Goal: Task Accomplishment & Management: Manage account settings

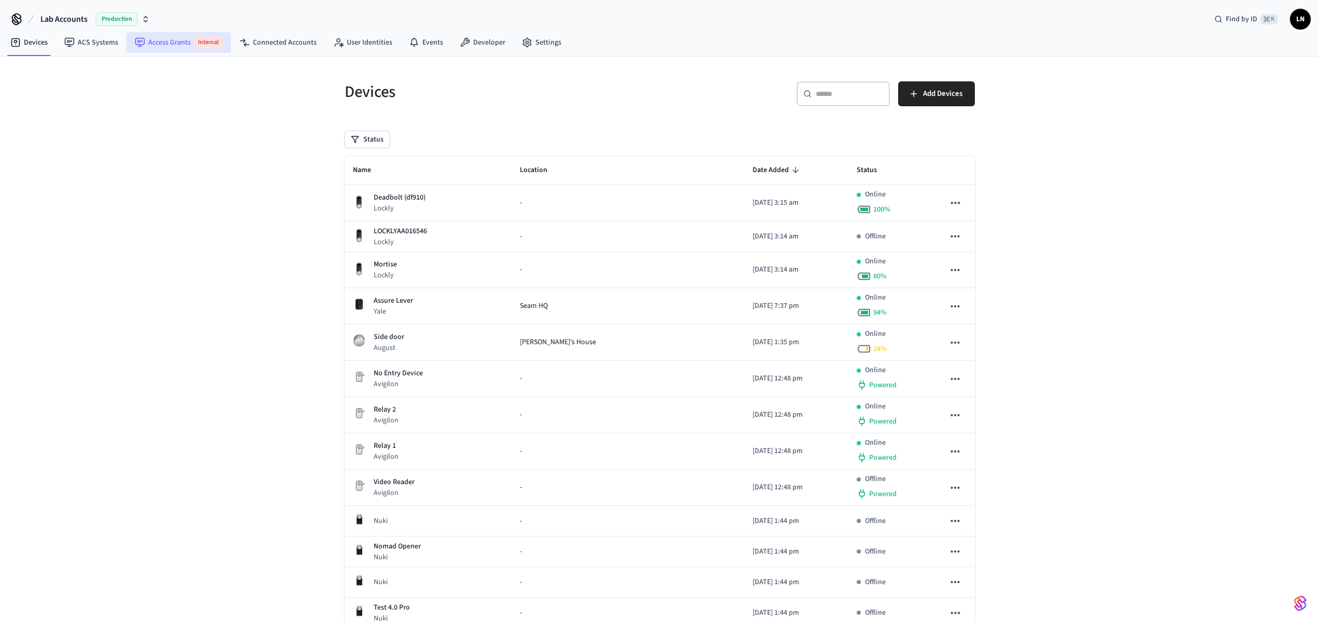
click at [175, 43] on link "Access Grants Internal" at bounding box center [178, 42] width 105 height 21
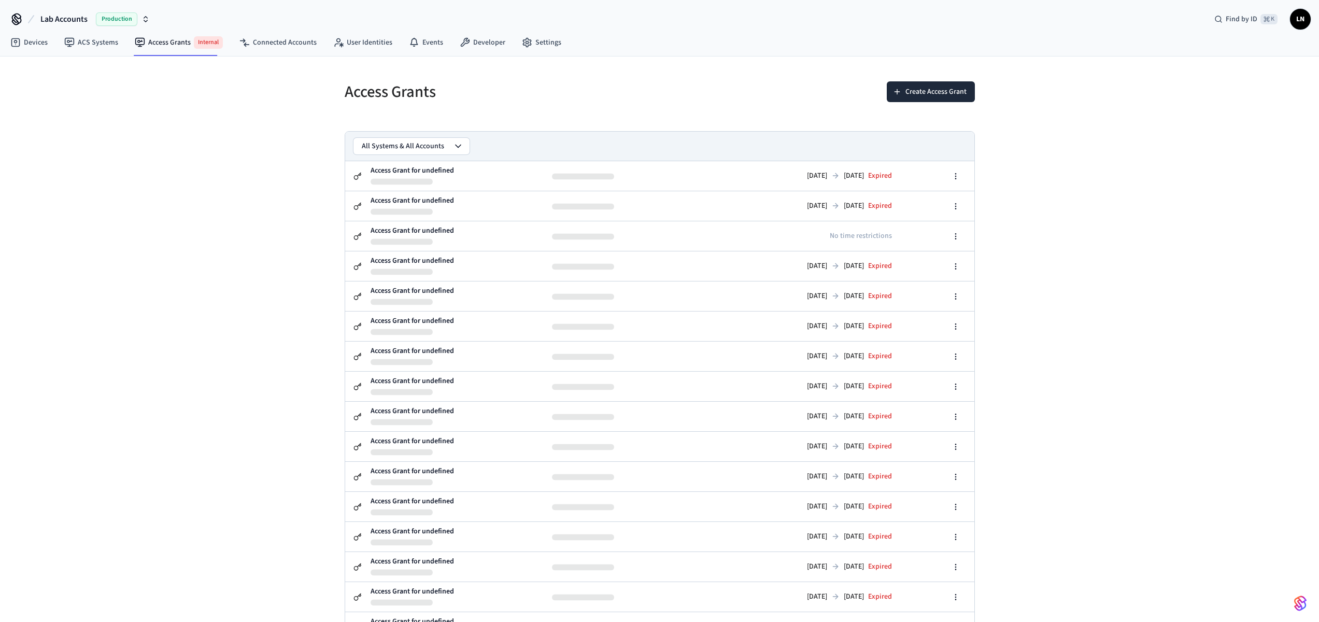
click at [107, 18] on span "Production" at bounding box center [116, 18] width 41 height 13
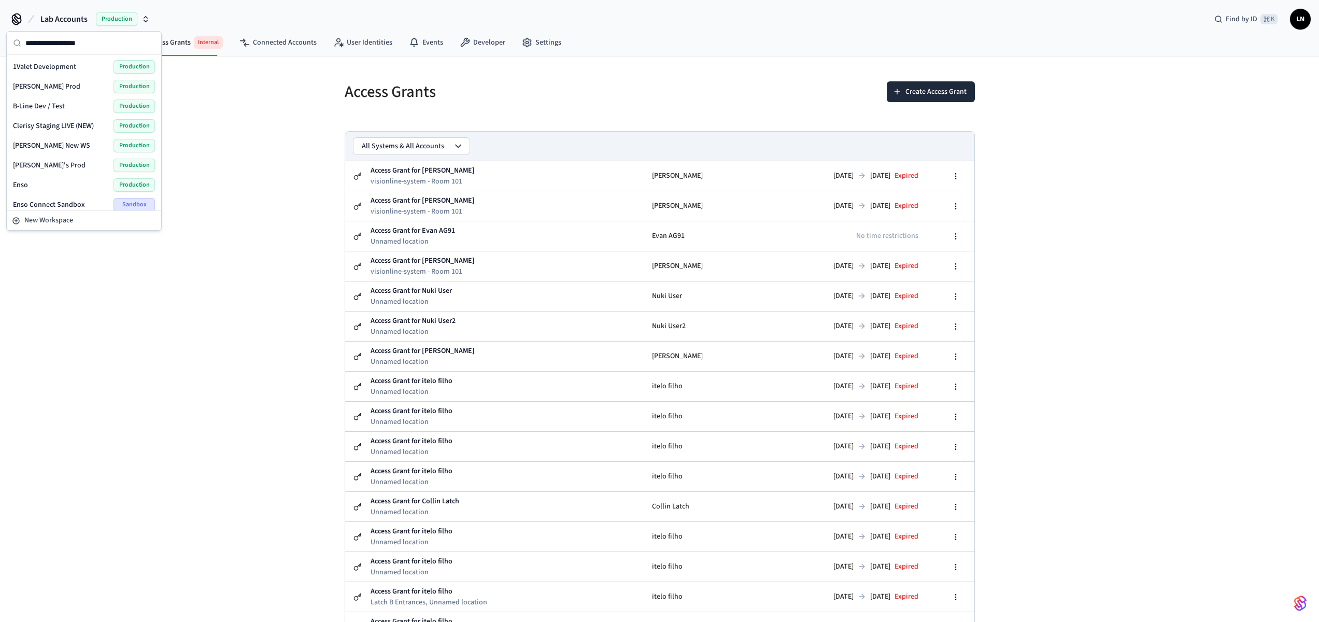
click at [50, 48] on input "text" at bounding box center [90, 43] width 130 height 23
type input "****"
click at [57, 144] on span "Testing - Community" at bounding box center [45, 145] width 65 height 10
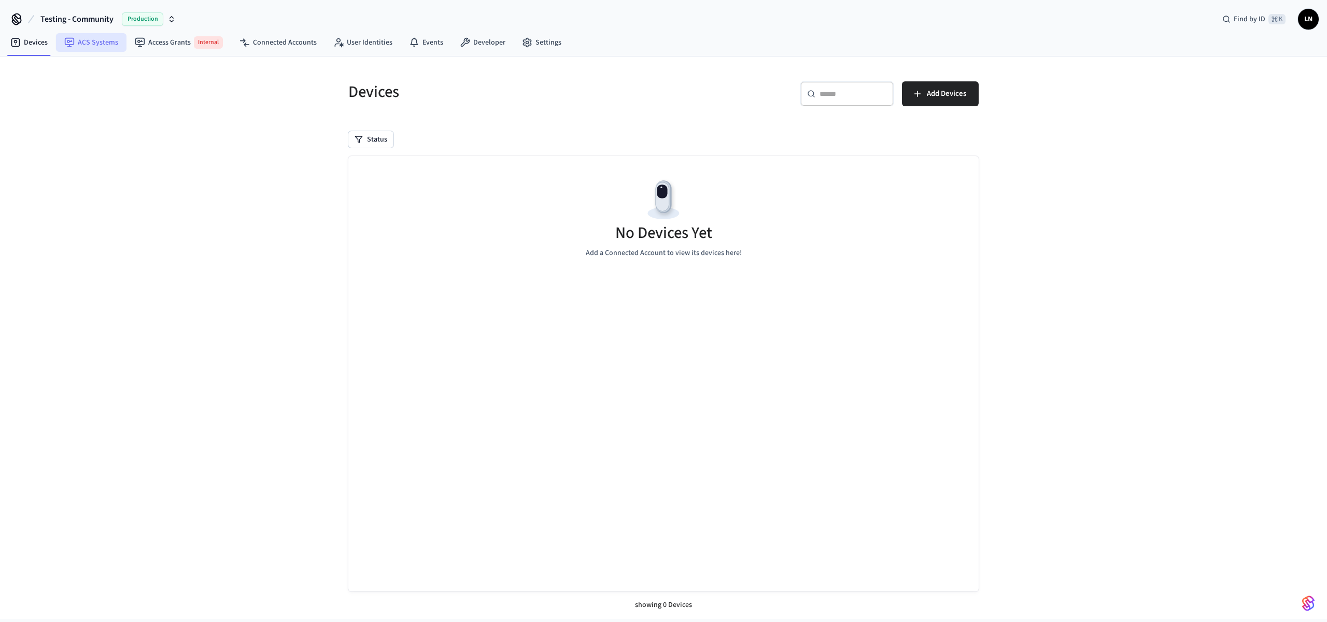
click at [74, 45] on link "ACS Systems" at bounding box center [91, 42] width 70 height 19
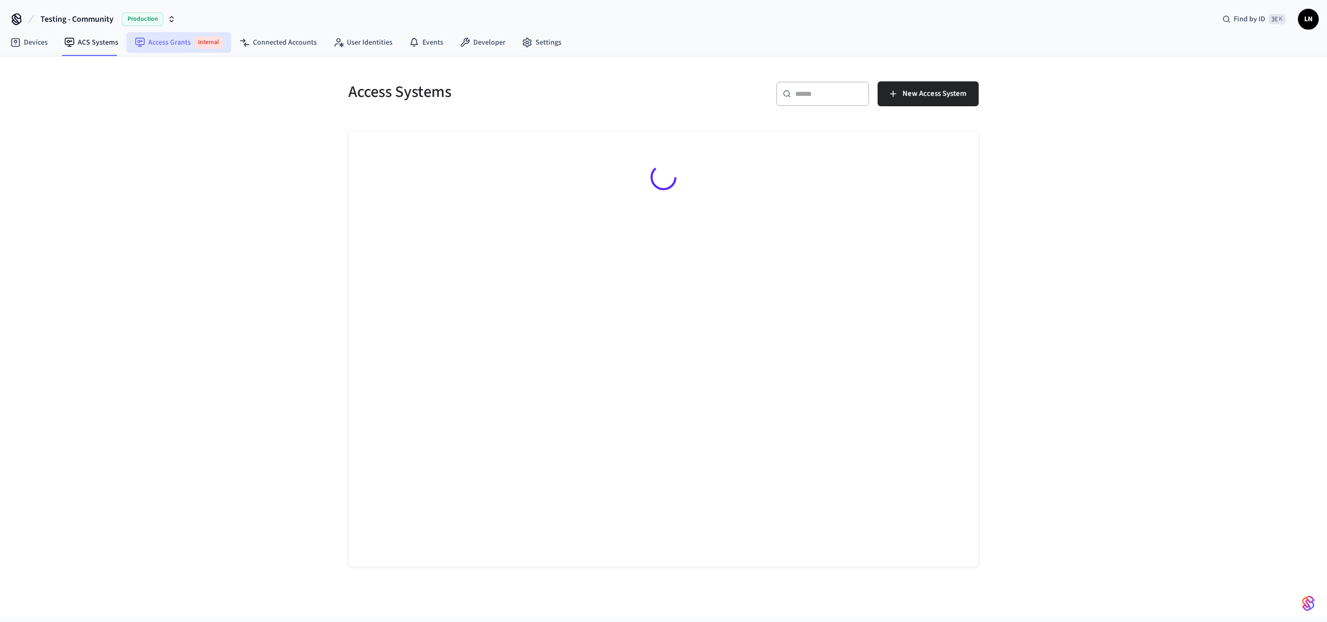
click at [170, 47] on link "Access Grants Internal" at bounding box center [178, 42] width 105 height 21
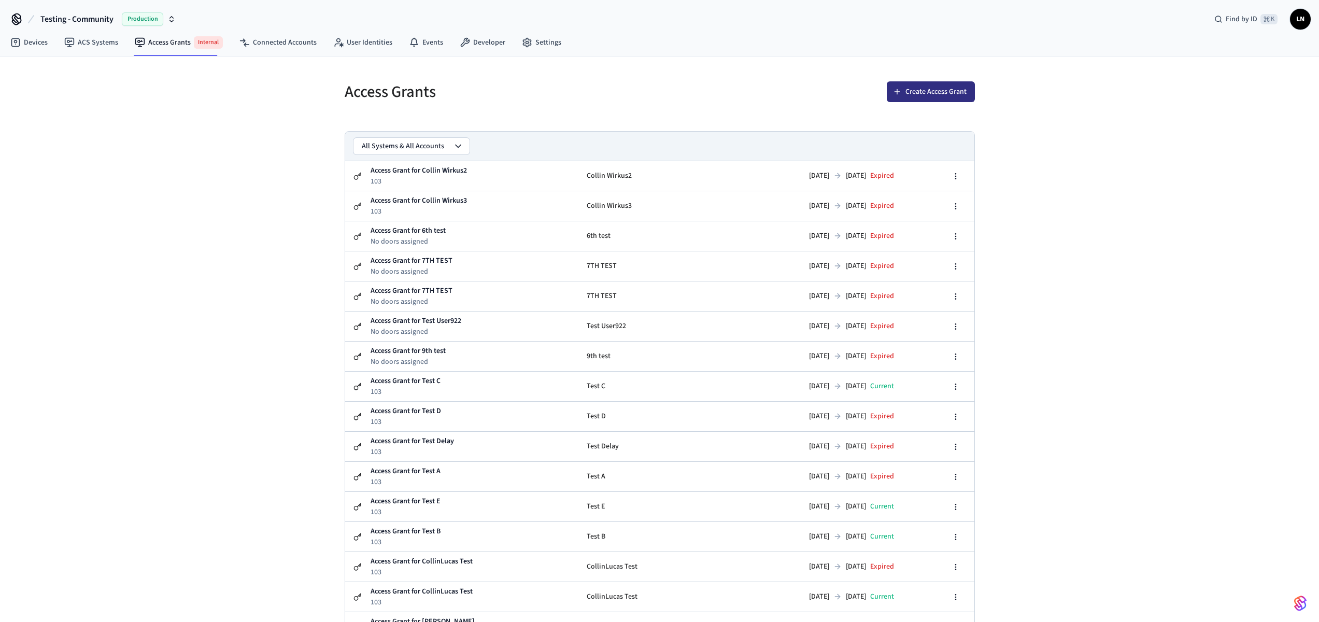
click at [933, 92] on button "Create Access Grant" at bounding box center [931, 91] width 88 height 21
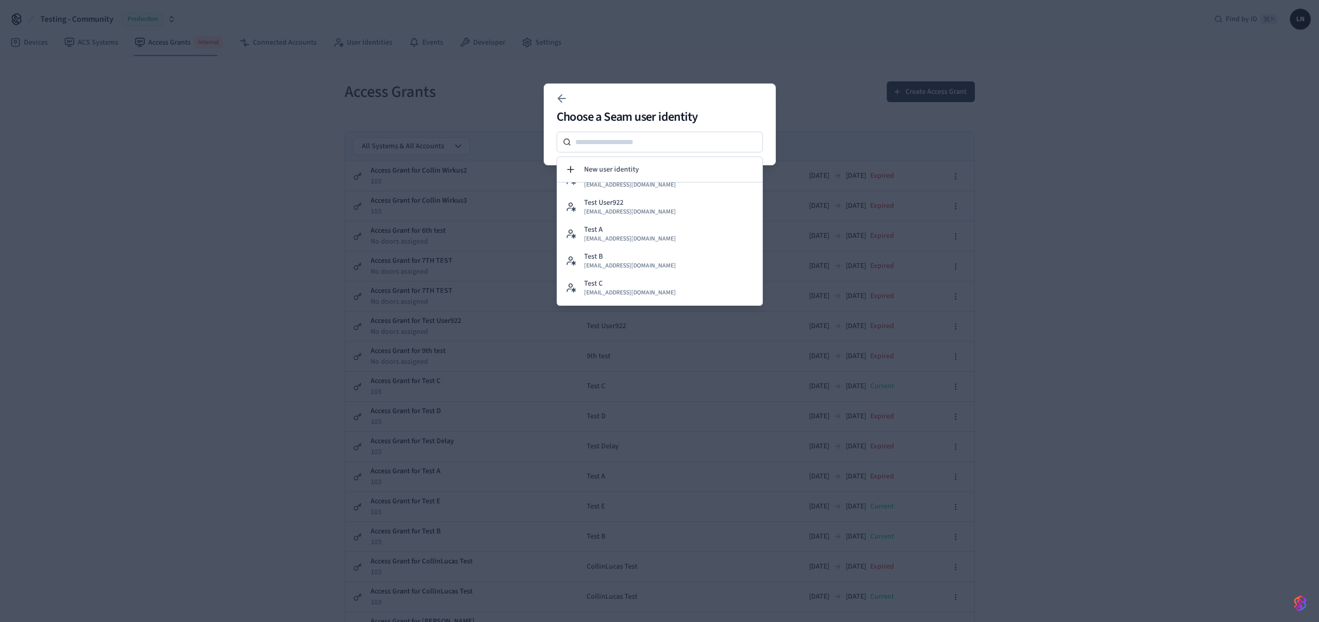
scroll to position [308, 0]
click at [654, 283] on button "[PERSON_NAME] TEST3 [EMAIL_ADDRESS][DOMAIN_NAME]" at bounding box center [659, 291] width 205 height 27
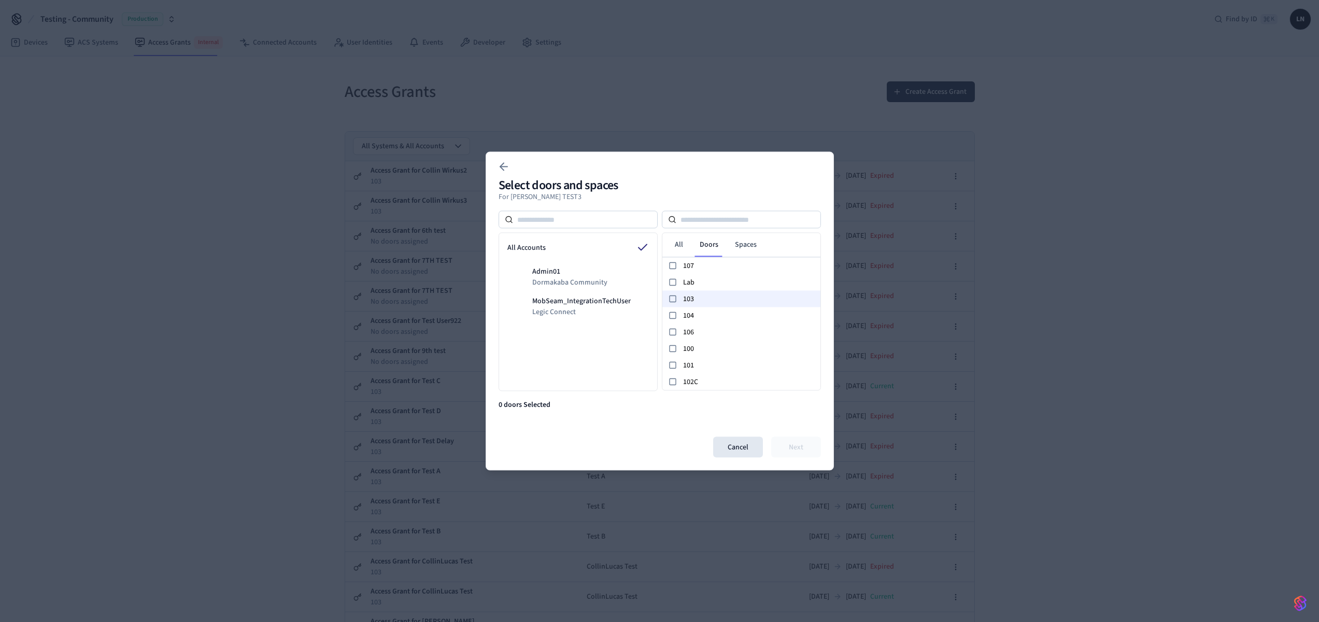
click at [706, 300] on span "103" at bounding box center [749, 298] width 133 height 11
click at [749, 243] on link "Spaces" at bounding box center [746, 244] width 38 height 19
click at [694, 244] on link "Doors" at bounding box center [708, 244] width 35 height 19
click at [784, 449] on button "Next" at bounding box center [796, 447] width 50 height 21
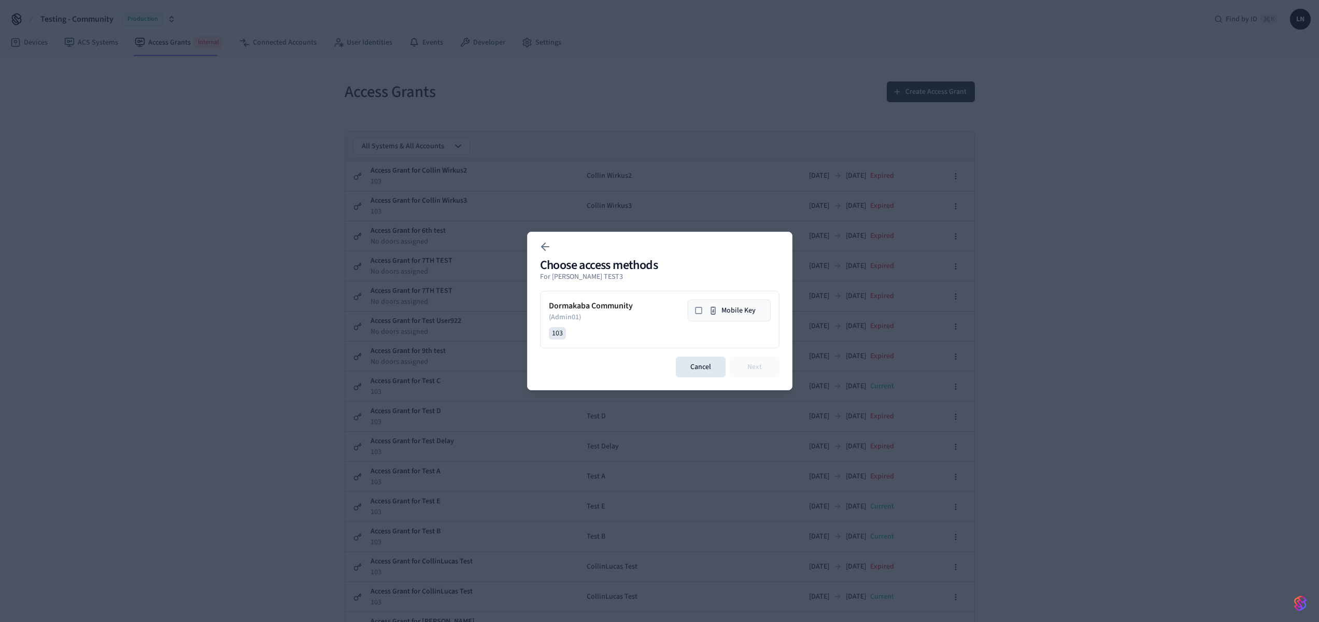
click at [712, 312] on icon at bounding box center [713, 310] width 8 height 8
click at [747, 362] on button "Next" at bounding box center [755, 367] width 50 height 21
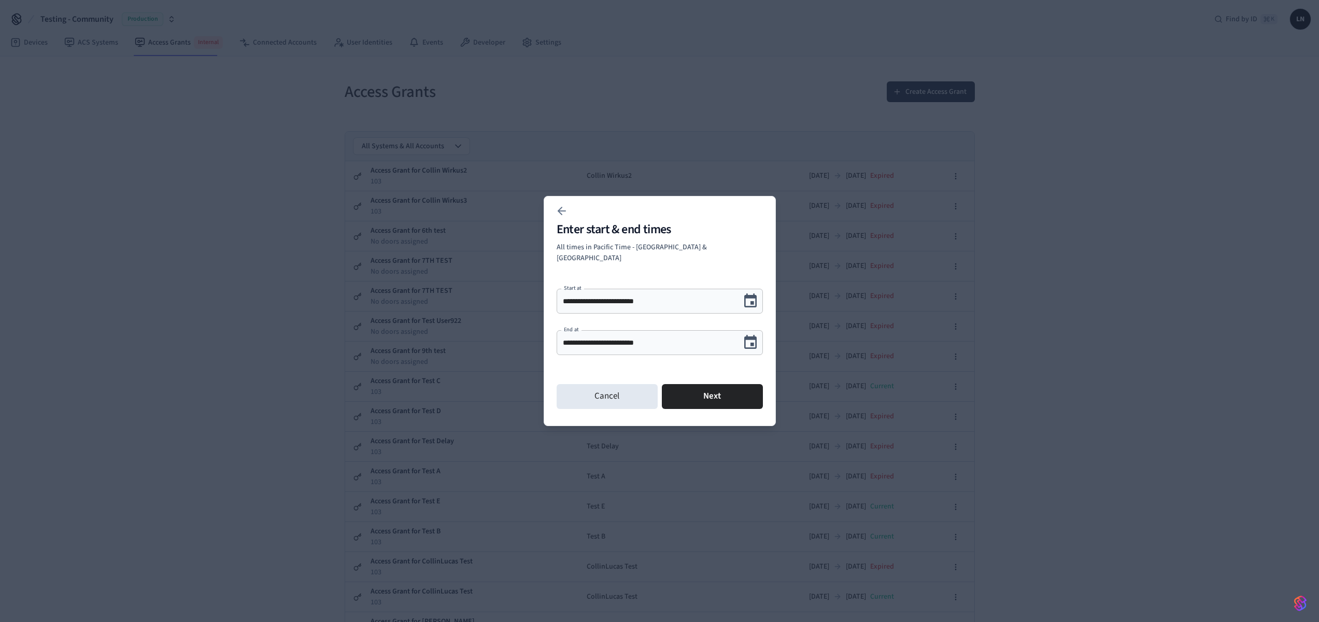
click at [751, 294] on icon "Choose date, selected date is Sep 29, 2025" at bounding box center [750, 300] width 12 height 13
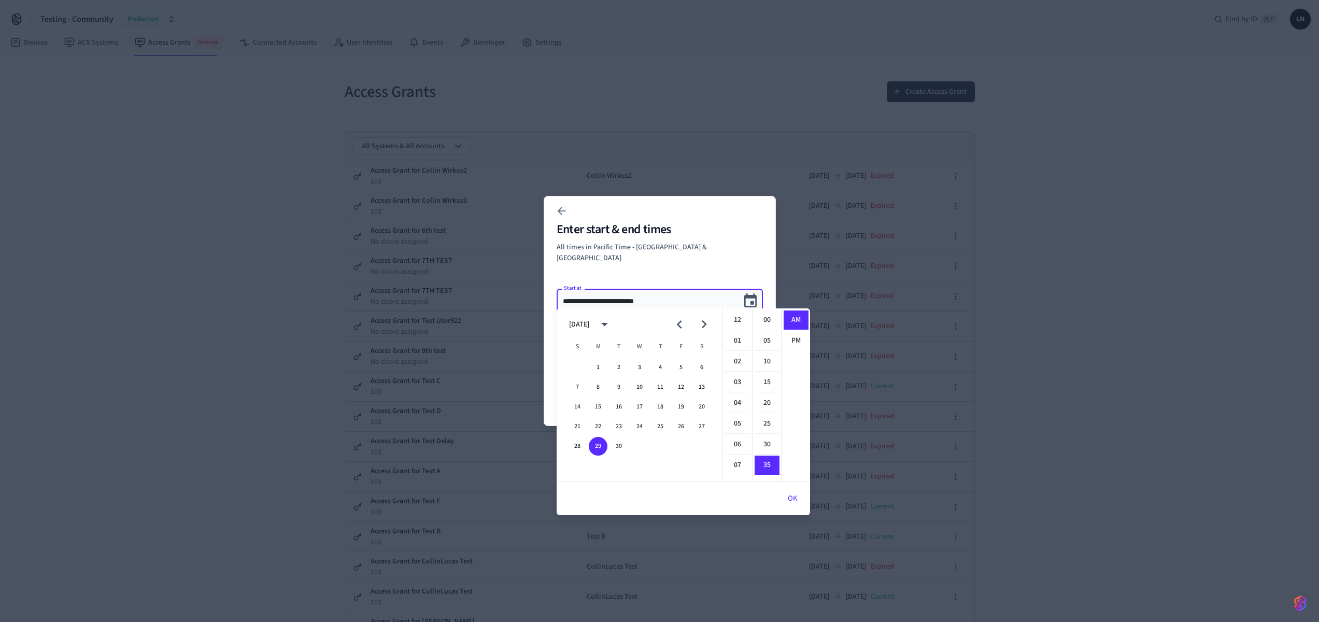
scroll to position [145, 0]
click at [621, 450] on button "30" at bounding box center [619, 446] width 19 height 19
type input "**********"
click at [722, 260] on div "**********" at bounding box center [660, 311] width 232 height 230
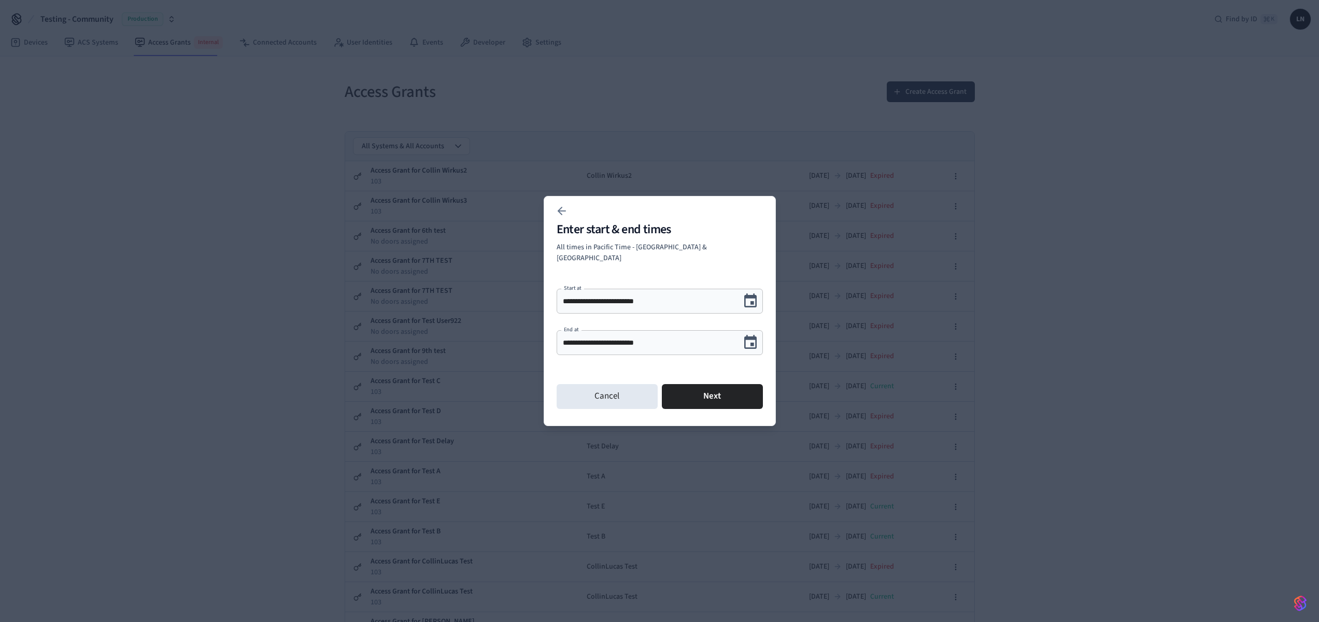
click at [748, 339] on icon "Choose date, selected date is Sep 30, 2025" at bounding box center [750, 342] width 16 height 16
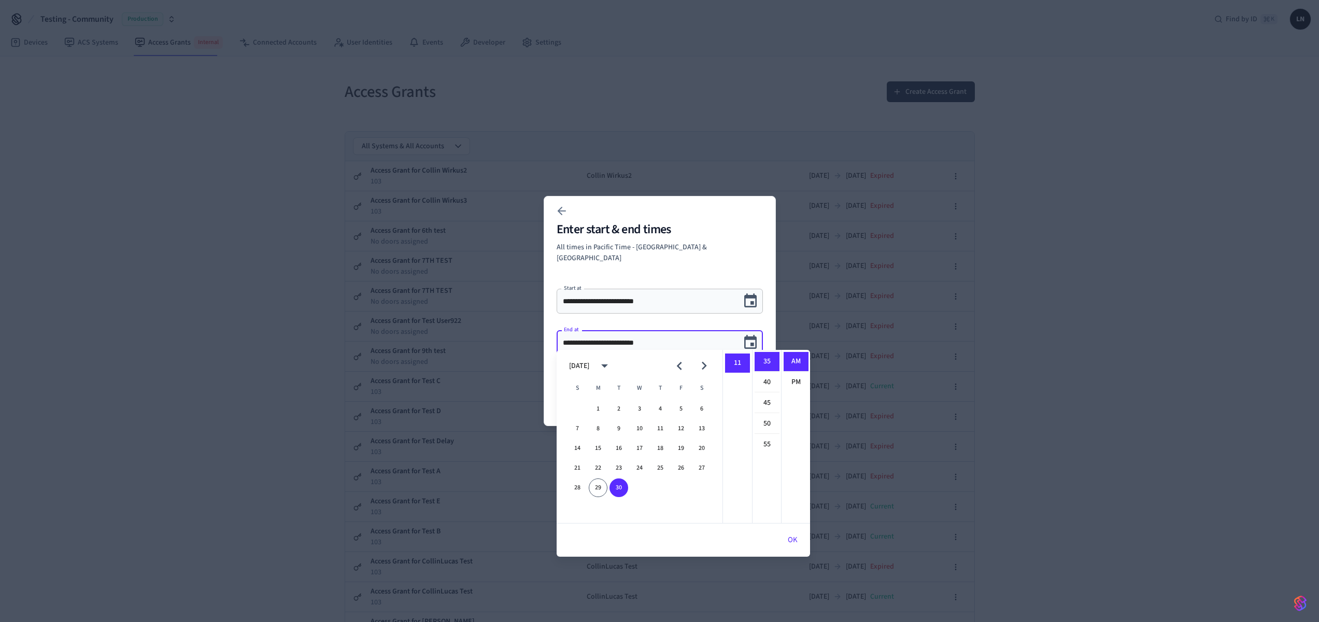
click at [701, 366] on icon "Next month" at bounding box center [704, 366] width 16 height 16
click at [661, 412] on button "2" at bounding box center [660, 409] width 19 height 19
type input "**********"
click at [719, 266] on div "**********" at bounding box center [660, 311] width 232 height 230
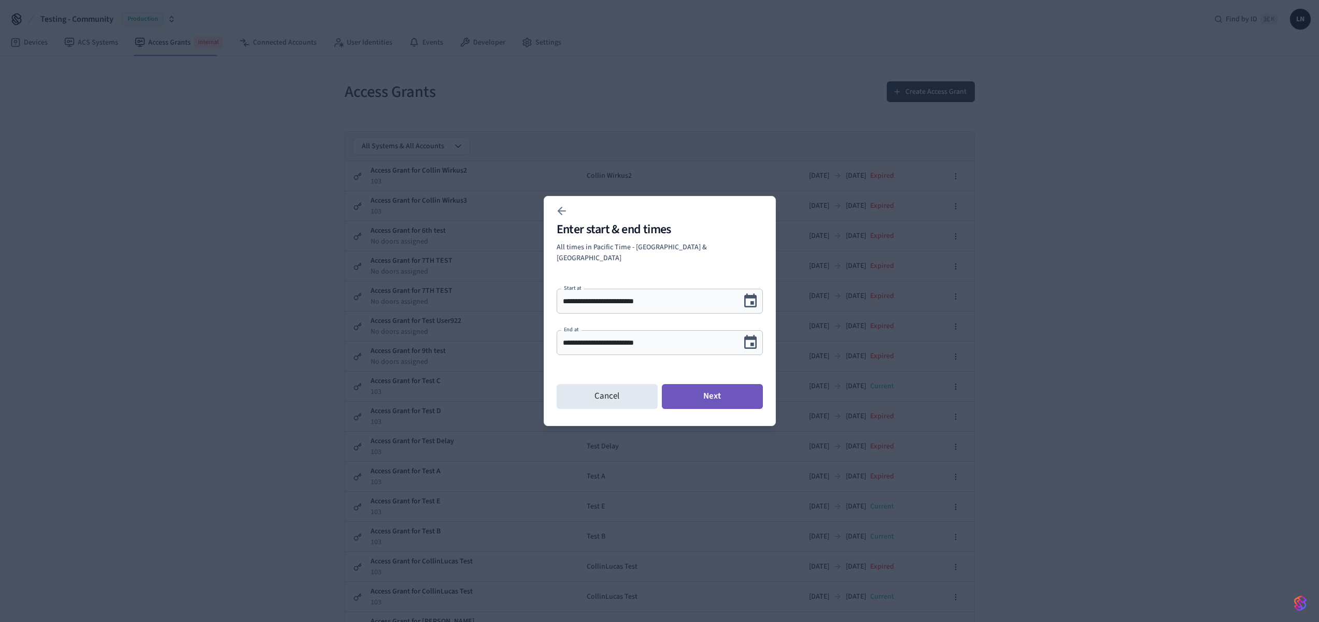
click at [743, 399] on button "Next" at bounding box center [712, 396] width 101 height 25
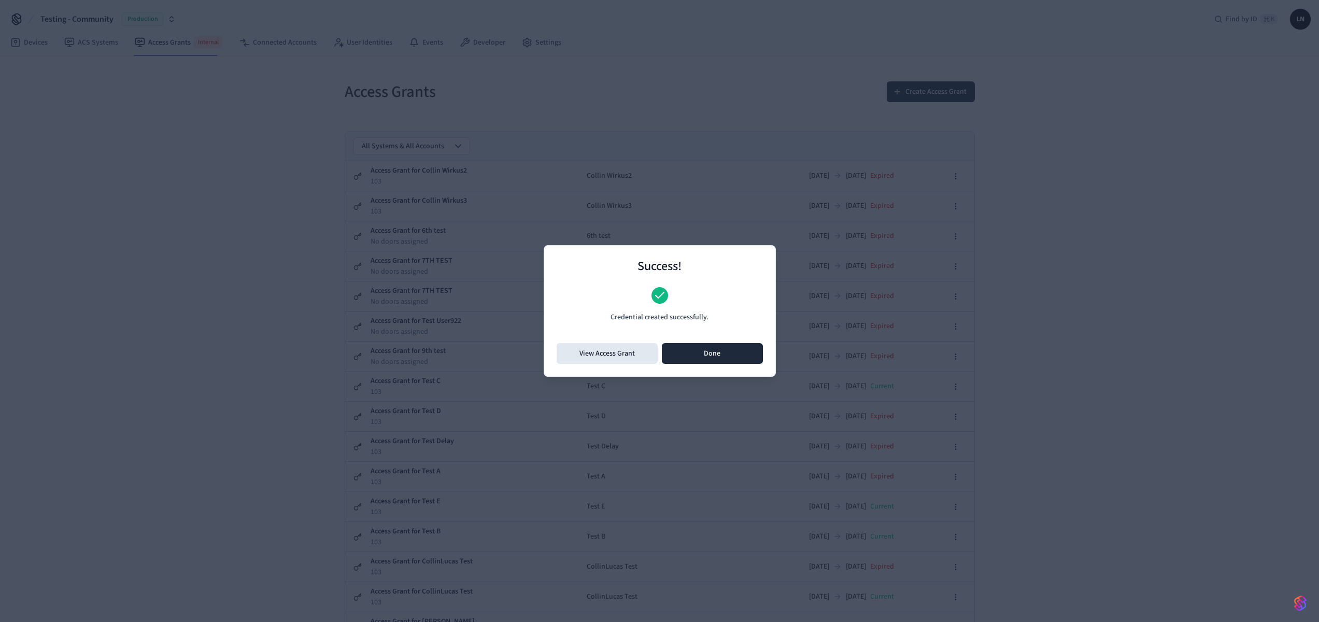
click at [722, 355] on button "Done" at bounding box center [712, 353] width 101 height 21
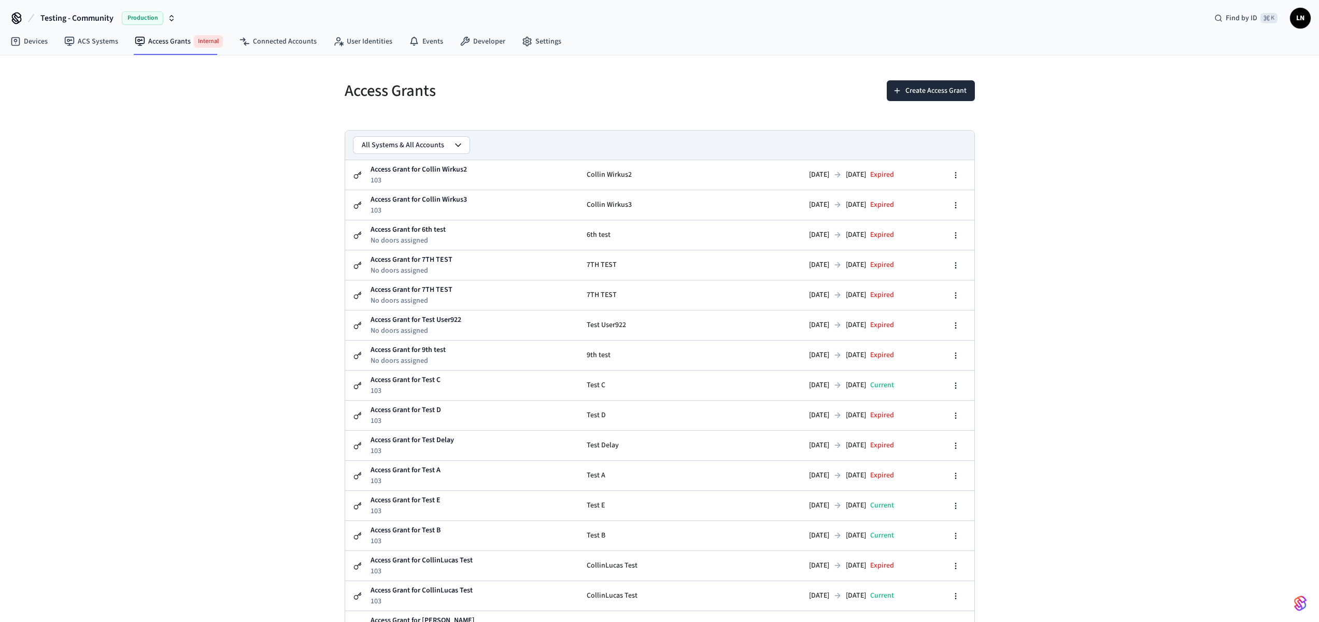
scroll to position [0, 0]
click at [277, 47] on link "Connected Accounts" at bounding box center [278, 42] width 94 height 19
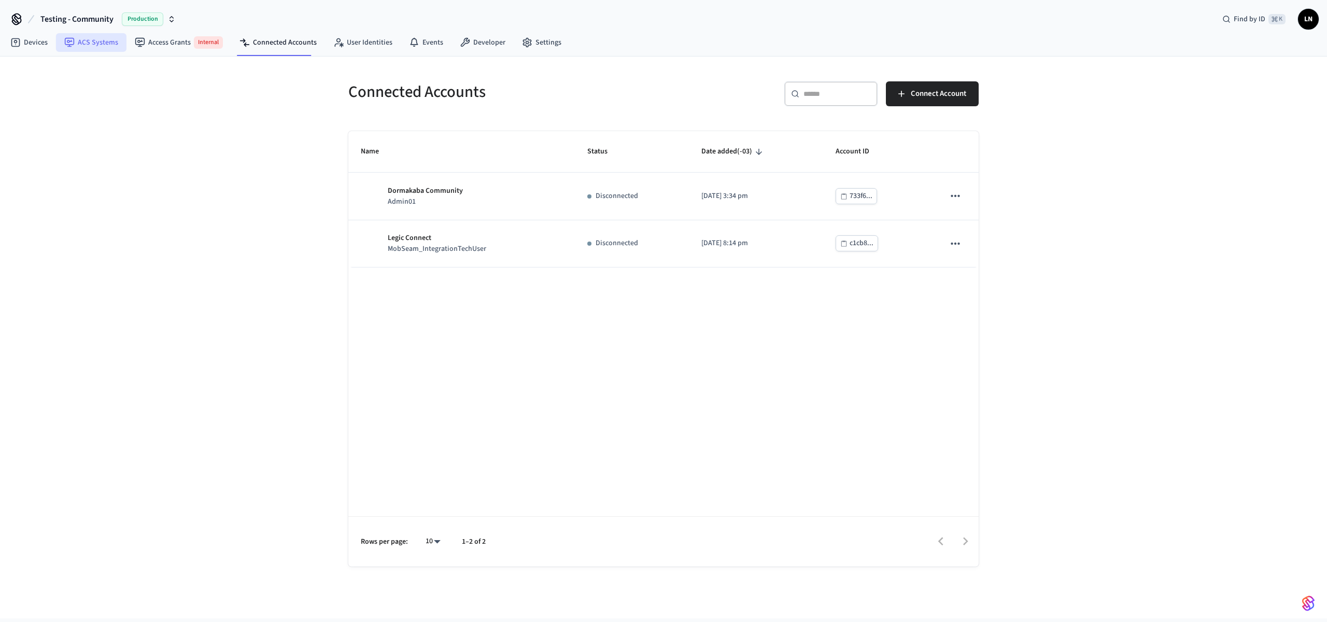
click at [74, 47] on link "ACS Systems" at bounding box center [91, 42] width 70 height 19
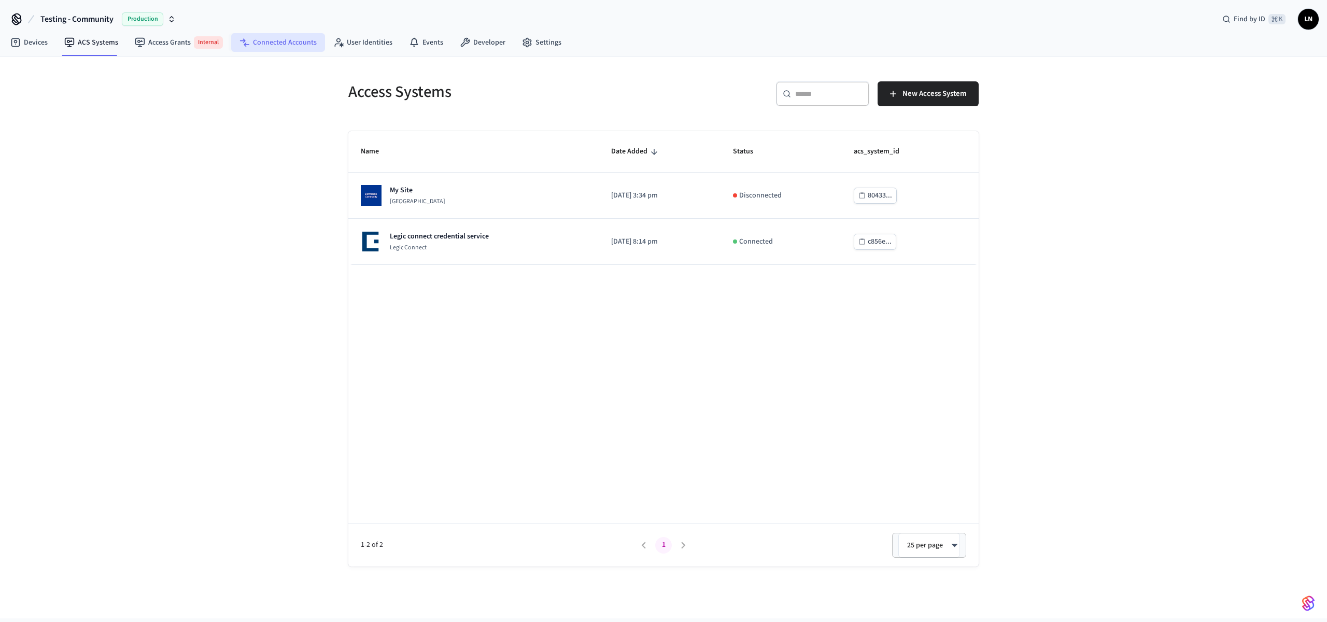
click at [274, 43] on link "Connected Accounts" at bounding box center [278, 42] width 94 height 19
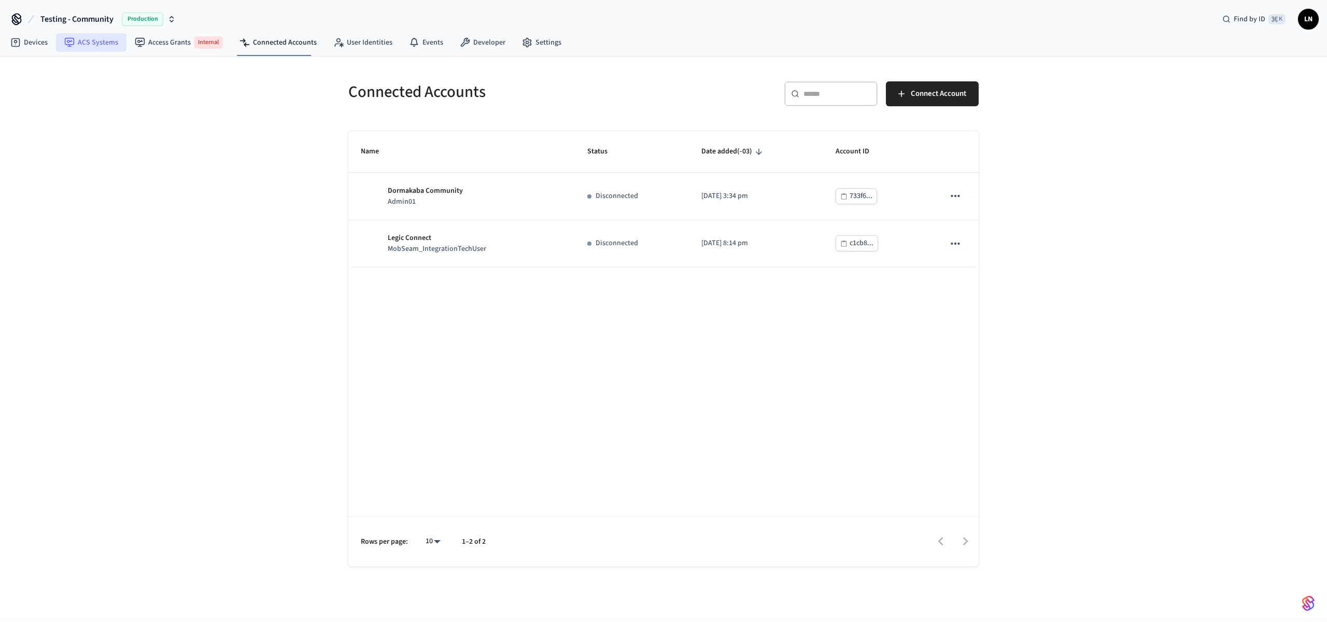
click at [82, 41] on link "ACS Systems" at bounding box center [91, 42] width 70 height 19
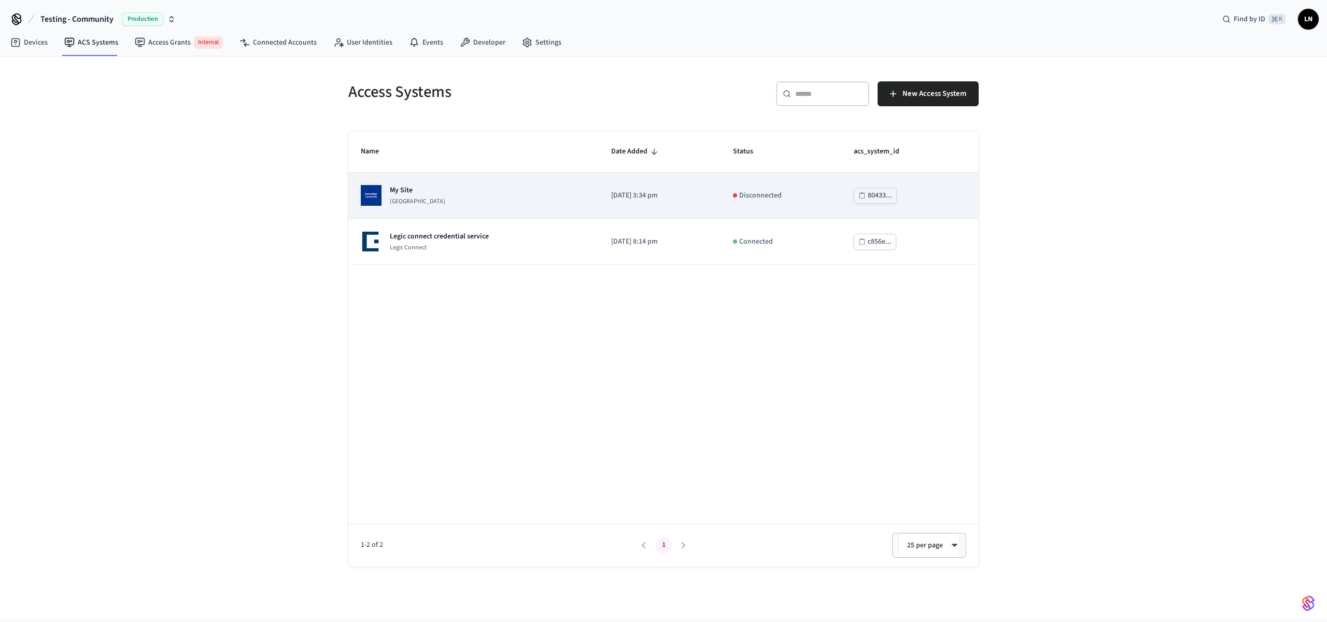
click at [534, 194] on div "My Site [GEOGRAPHIC_DATA]" at bounding box center [473, 195] width 225 height 21
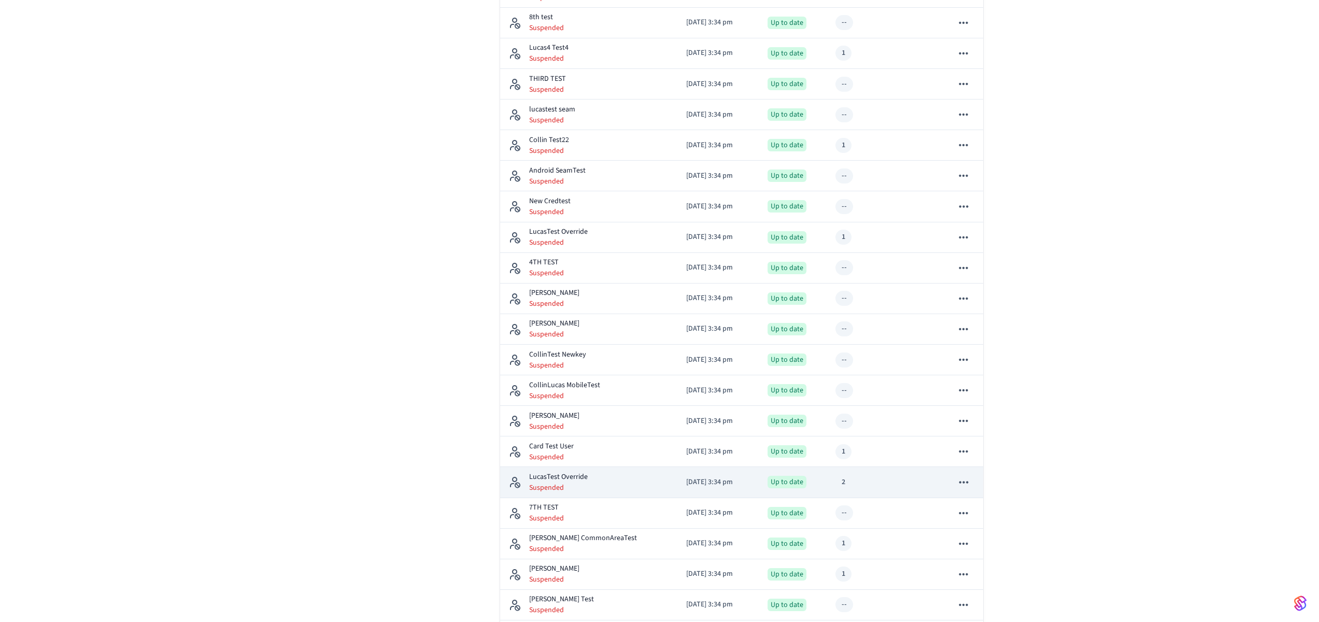
scroll to position [1273, 0]
